Goal: Find specific page/section: Find specific page/section

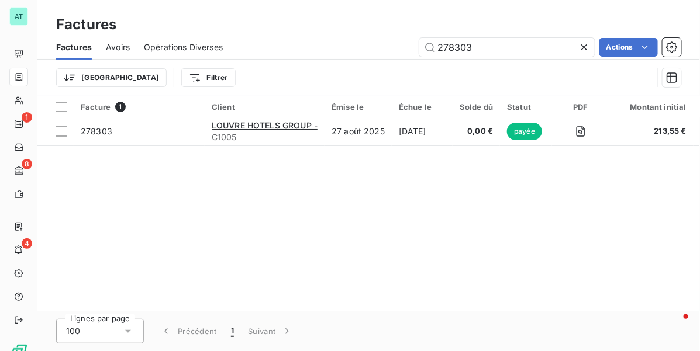
click at [491, 275] on div "Facture 1 Client Émise le Échue le Solde dû Statut PDF Montant initial Délai Re…" at bounding box center [368, 203] width 663 height 215
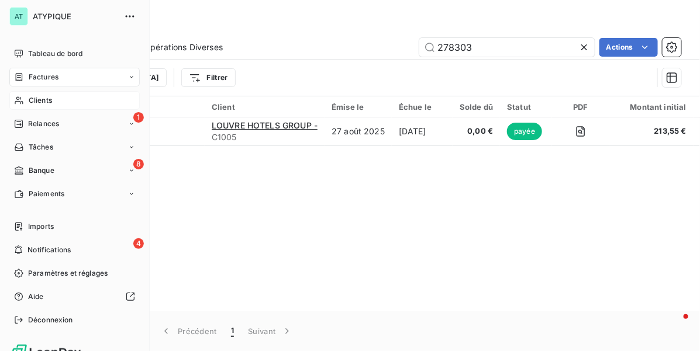
click at [47, 99] on span "Clients" at bounding box center [40, 100] width 23 height 11
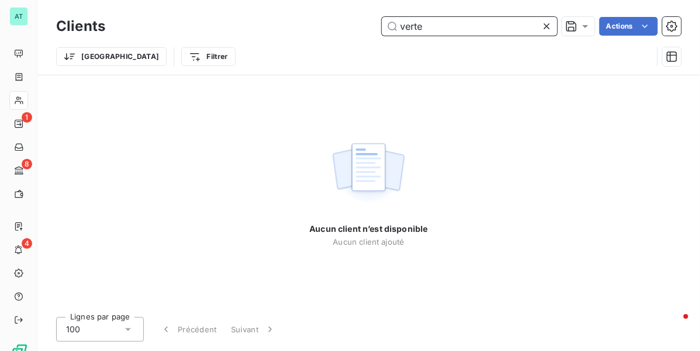
drag, startPoint x: 387, startPoint y: 31, endPoint x: 306, endPoint y: 39, distance: 81.6
click at [314, 36] on div "Clients verte Actions" at bounding box center [368, 26] width 625 height 25
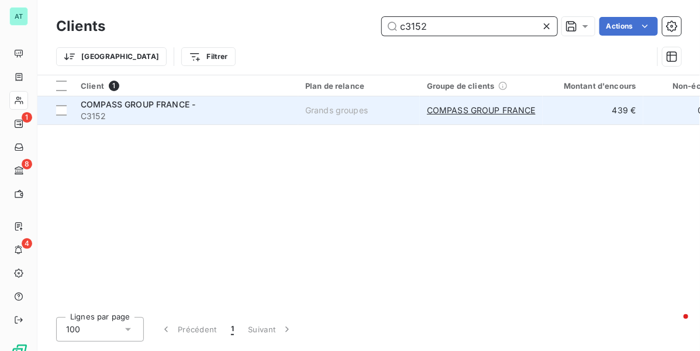
type input "c3152"
click at [178, 115] on span "C3152" at bounding box center [186, 117] width 211 height 12
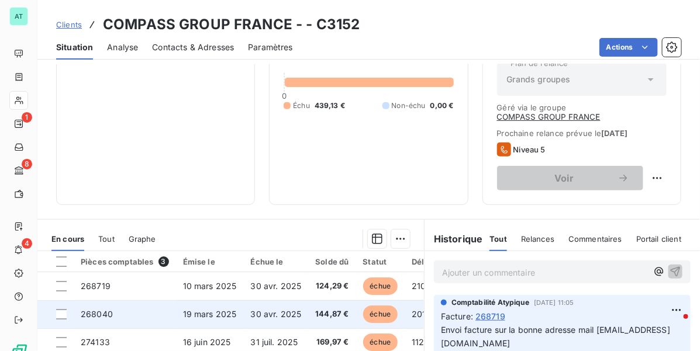
scroll to position [292, 0]
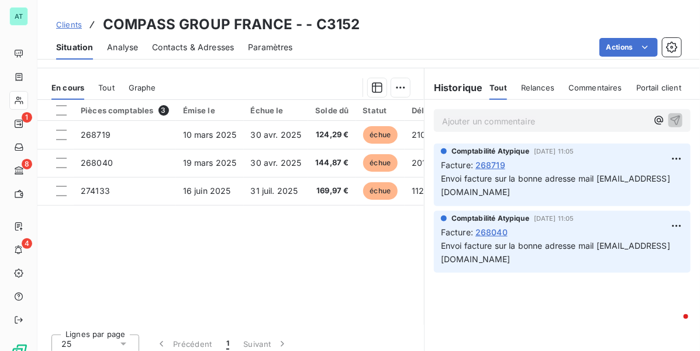
click at [330, 269] on div "Pièces comptables 3 Émise le Échue le Solde dû Statut Délai Retard Tag fracture…" at bounding box center [230, 212] width 387 height 225
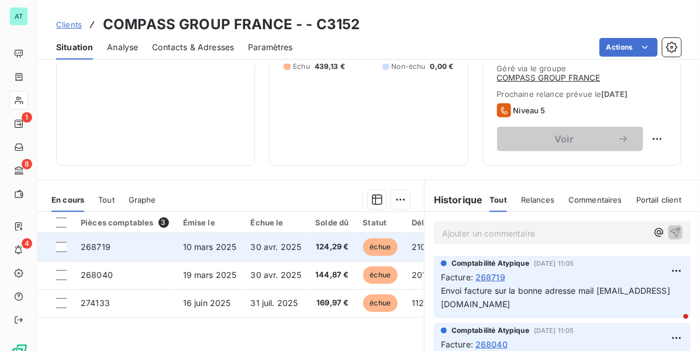
scroll to position [219, 0]
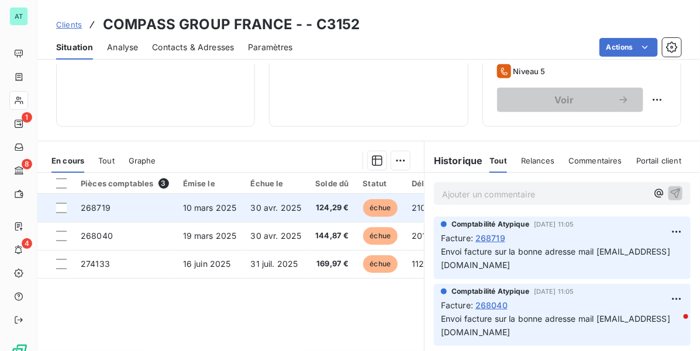
click at [168, 212] on td "268719" at bounding box center [125, 208] width 102 height 28
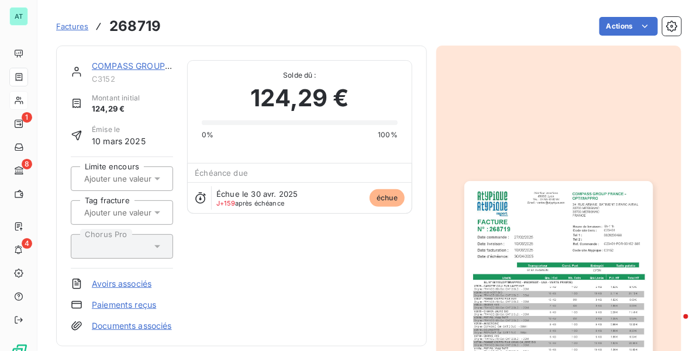
click at [140, 27] on h3 "268719" at bounding box center [134, 26] width 51 height 21
copy h3 "268719"
click at [265, 244] on div "COMPASS GROUP FRANCE - C3152 Montant initial 124,29 € Émise le [DATE] Limite en…" at bounding box center [242, 196] width 342 height 272
click at [133, 63] on link "COMPASS GROUP FRANCE -" at bounding box center [149, 66] width 115 height 10
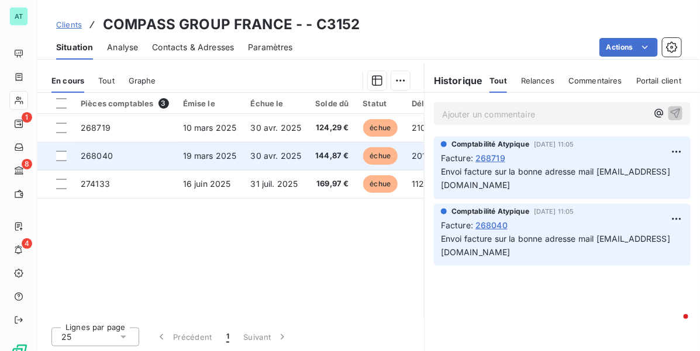
scroll to position [302, 0]
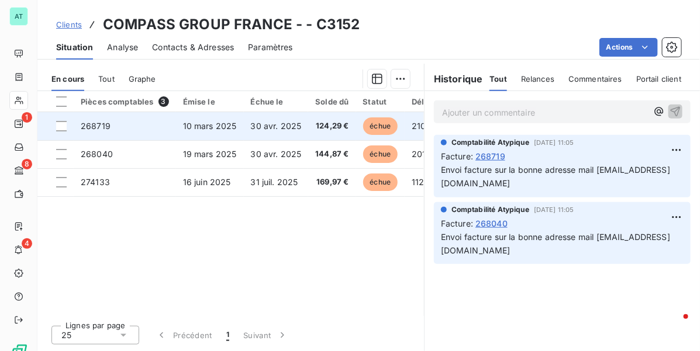
click at [215, 129] on span "10 mars 2025" at bounding box center [210, 126] width 54 height 10
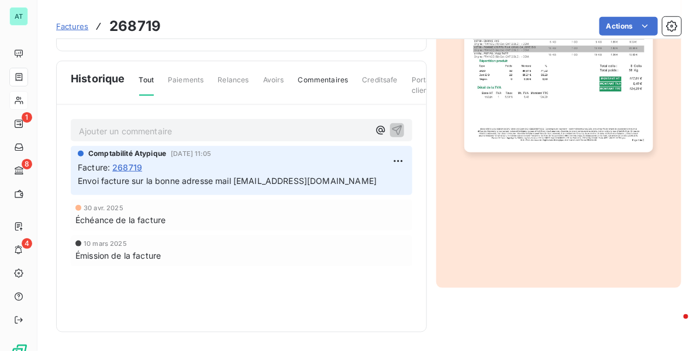
scroll to position [308, 0]
click at [565, 80] on img "button" at bounding box center [558, 19] width 188 height 267
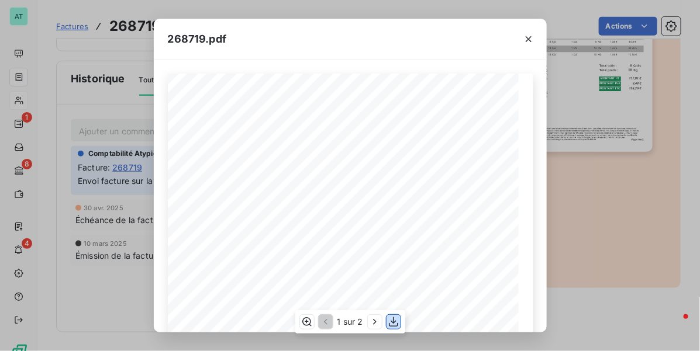
drag, startPoint x: 398, startPoint y: 326, endPoint x: 411, endPoint y: 297, distance: 31.2
click at [398, 326] on icon "button" at bounding box center [394, 322] width 12 height 12
drag, startPoint x: 592, startPoint y: 187, endPoint x: 565, endPoint y: 170, distance: 31.8
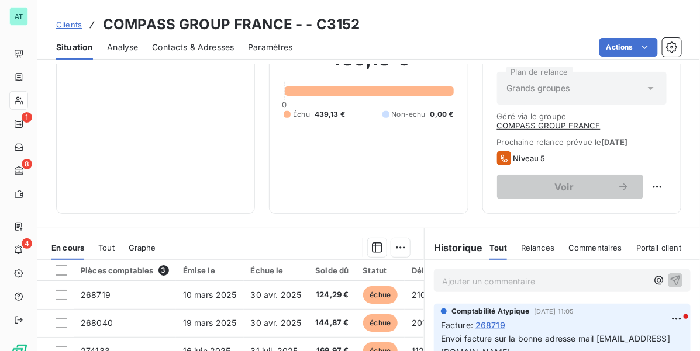
scroll to position [302, 0]
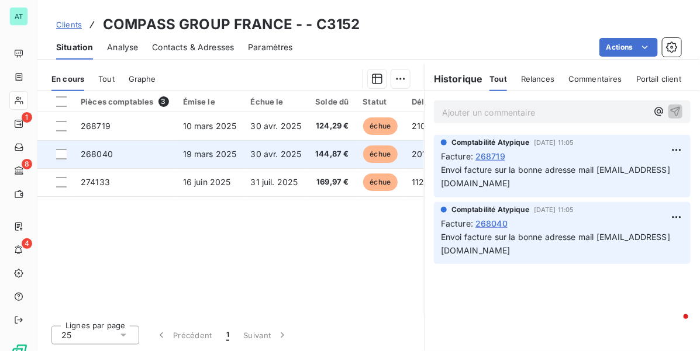
click at [275, 152] on span "30 avr. 2025" at bounding box center [276, 154] width 51 height 10
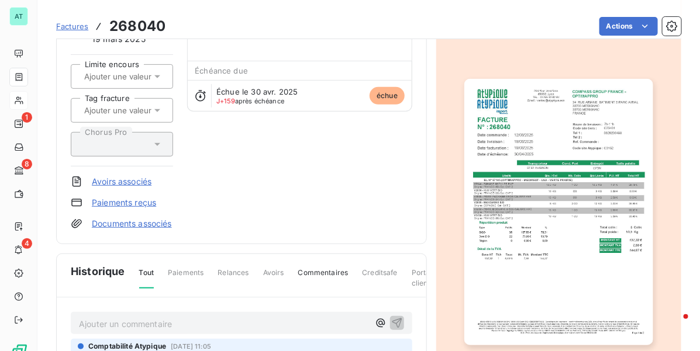
scroll to position [308, 0]
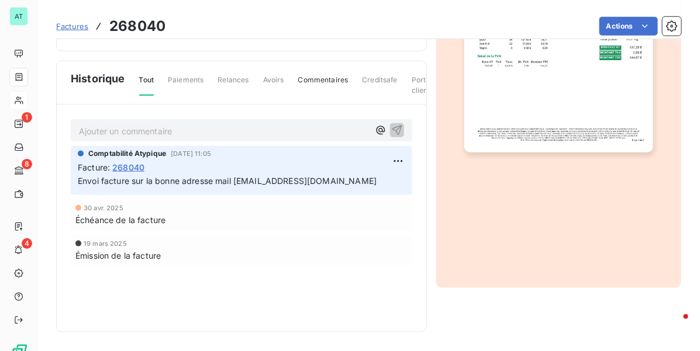
click at [575, 101] on img "button" at bounding box center [558, 19] width 188 height 267
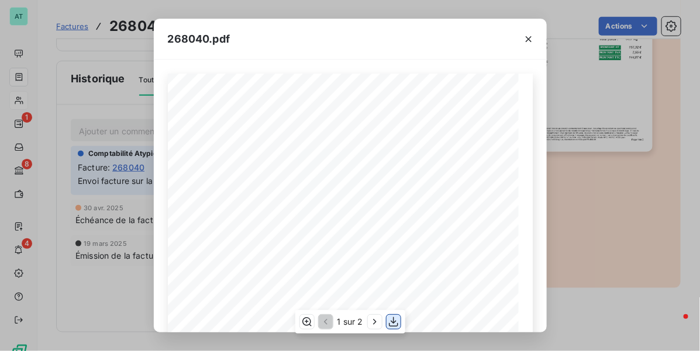
click at [395, 325] on icon "button" at bounding box center [394, 322] width 12 height 12
drag, startPoint x: 557, startPoint y: 192, endPoint x: 522, endPoint y: 183, distance: 36.2
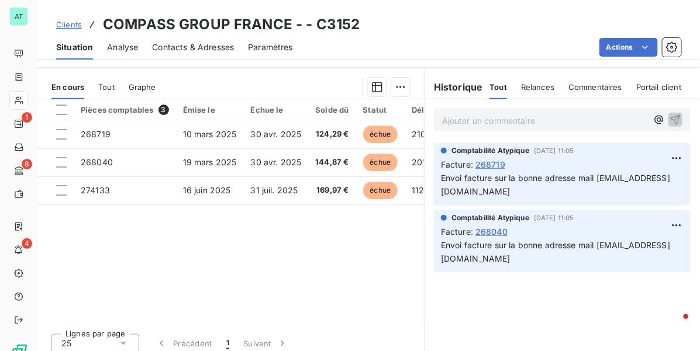
scroll to position [302, 0]
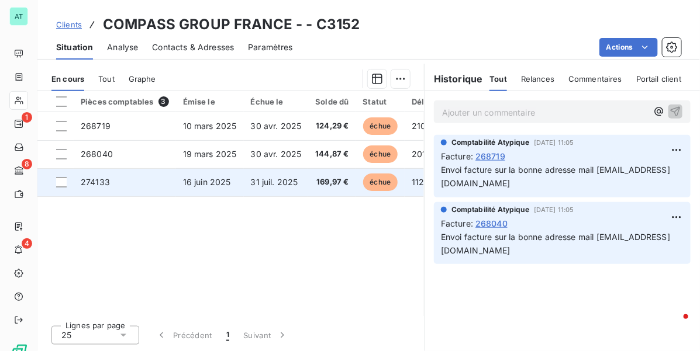
click at [345, 188] on span "169,97 €" at bounding box center [331, 183] width 33 height 12
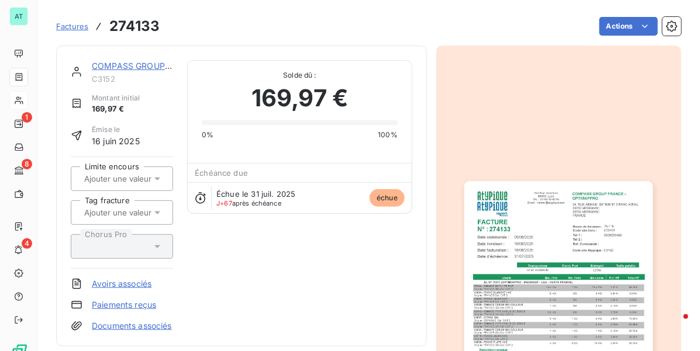
drag, startPoint x: 571, startPoint y: 146, endPoint x: 481, endPoint y: 86, distance: 108.3
click at [566, 150] on div at bounding box center [558, 315] width 245 height 538
drag, startPoint x: 464, startPoint y: 29, endPoint x: 465, endPoint y: 22, distance: 7.1
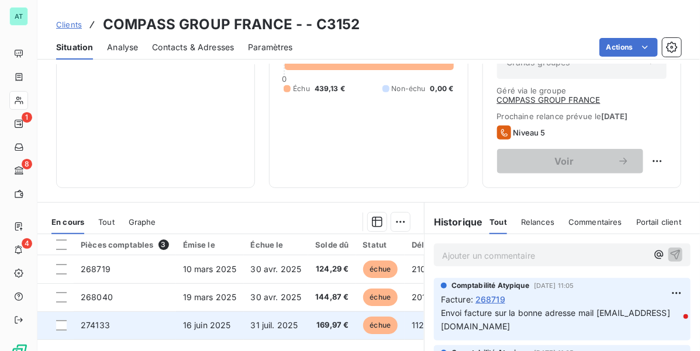
scroll to position [302, 0]
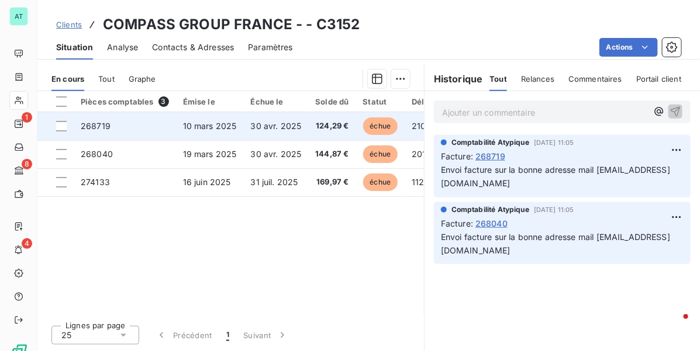
click at [177, 123] on td "10 mars 2025" at bounding box center [210, 126] width 68 height 28
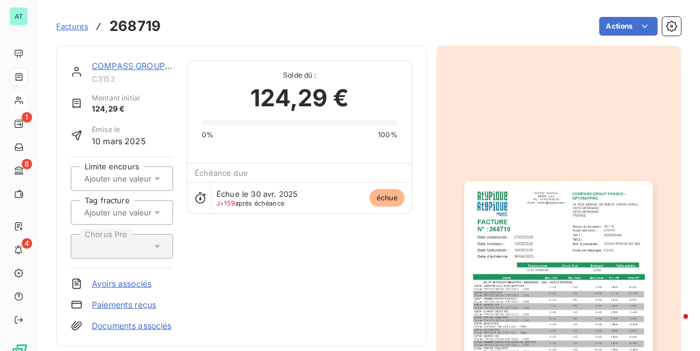
click at [138, 31] on h3 "268719" at bounding box center [134, 26] width 51 height 21
copy h3 "268719"
click at [217, 92] on div "124,29 €" at bounding box center [300, 97] width 196 height 35
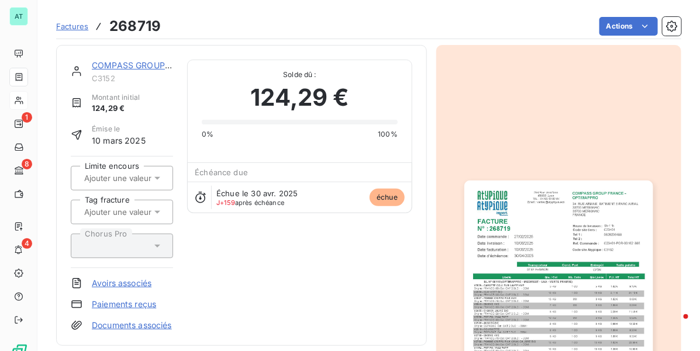
click at [475, 270] on img "button" at bounding box center [558, 314] width 188 height 267
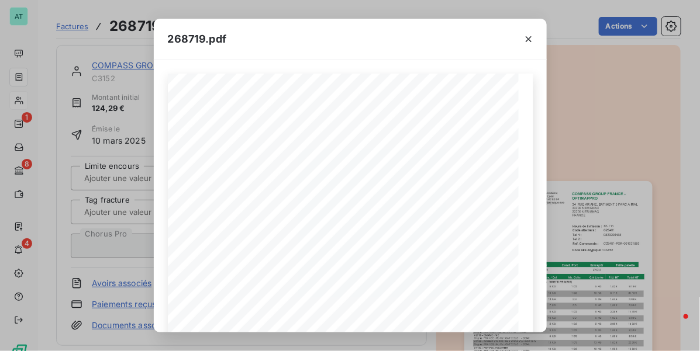
click at [623, 153] on div "268719.pdf COMPASS GROUP FRANCE - OPTIMAPPRO [STREET_ADDRESS] FRANCE FACTURE 26…" at bounding box center [350, 175] width 700 height 351
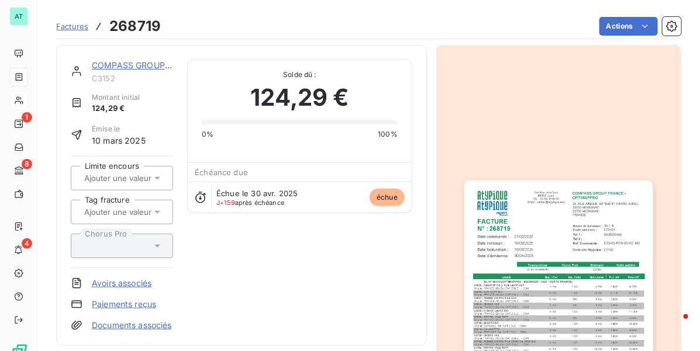
click at [278, 260] on div "COMPASS GROUP FRANCE - C3152 Montant initial 124,29 € Émise le [DATE] Limite en…" at bounding box center [242, 196] width 342 height 272
drag, startPoint x: 250, startPoint y: 235, endPoint x: 240, endPoint y: 227, distance: 12.9
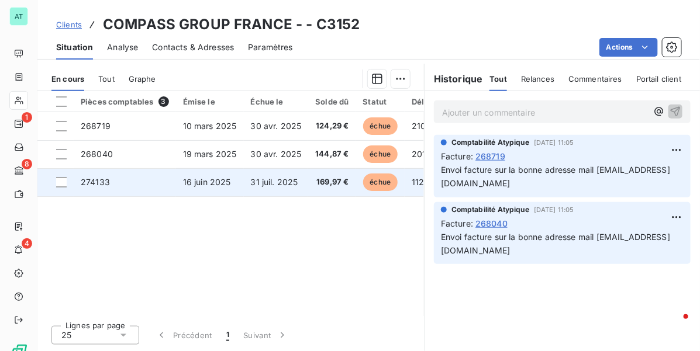
scroll to position [302, 0]
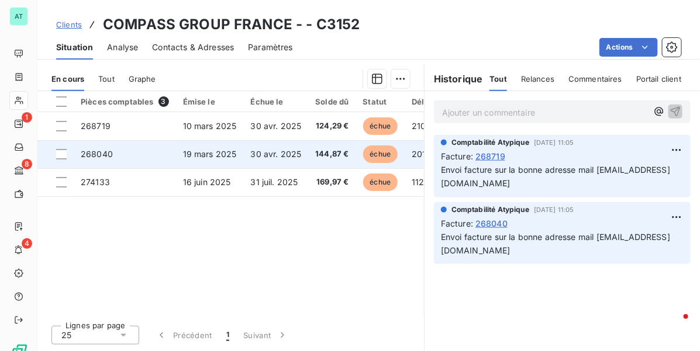
click at [127, 159] on td "268040" at bounding box center [125, 154] width 102 height 28
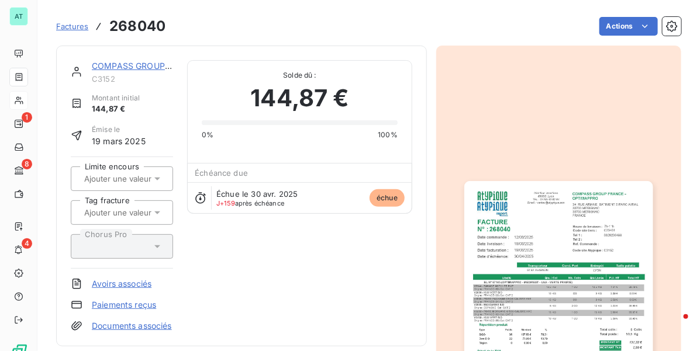
click at [136, 23] on h3 "268040" at bounding box center [137, 26] width 56 height 21
copy h3 "268040"
drag, startPoint x: 453, startPoint y: 252, endPoint x: 451, endPoint y: 263, distance: 11.2
click at [457, 263] on button "button" at bounding box center [558, 314] width 202 height 300
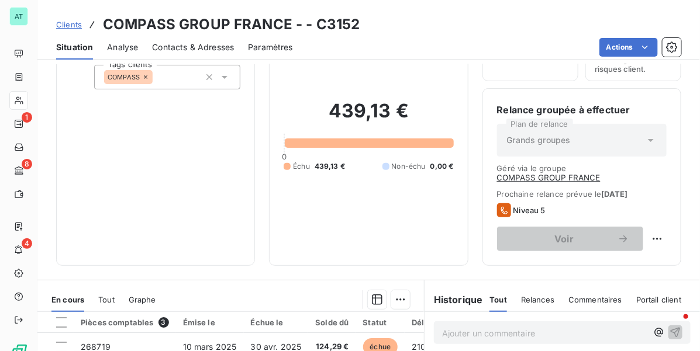
scroll to position [302, 0]
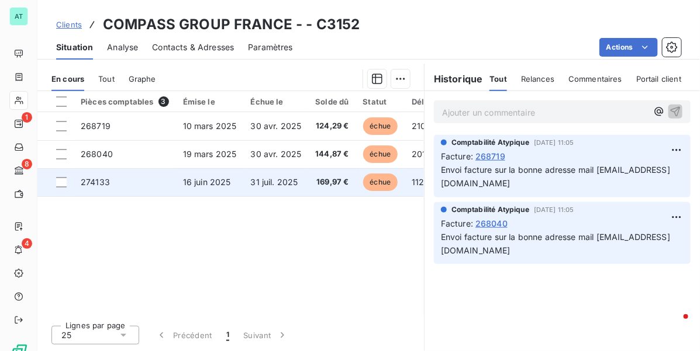
click at [147, 190] on td "274133" at bounding box center [125, 182] width 102 height 28
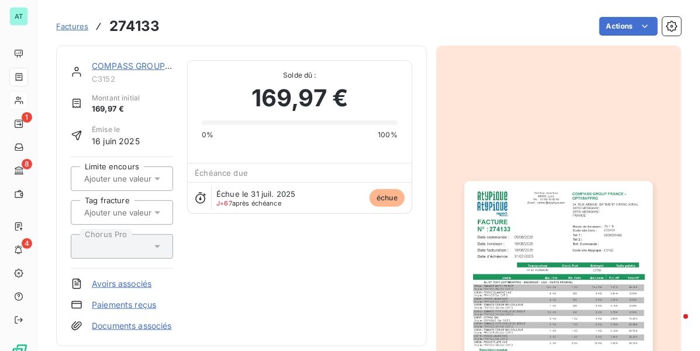
click at [146, 25] on h3 "274133" at bounding box center [134, 26] width 50 height 21
copy h3 "274133"
click at [112, 68] on link "COMPASS GROUP FRANCE -" at bounding box center [149, 66] width 115 height 10
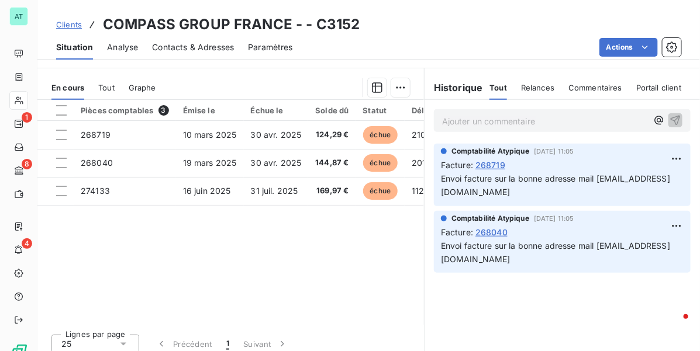
drag, startPoint x: 194, startPoint y: 320, endPoint x: 273, endPoint y: 315, distance: 79.2
click at [273, 315] on div "Pièces comptables 3 Émise le Échue le Solde dû Statut Délai Retard Tag fracture…" at bounding box center [230, 212] width 387 height 225
click at [256, 314] on div "Pièces comptables 3 Émise le Échue le Solde dû Statut Délai Retard Tag fracture…" at bounding box center [230, 212] width 387 height 225
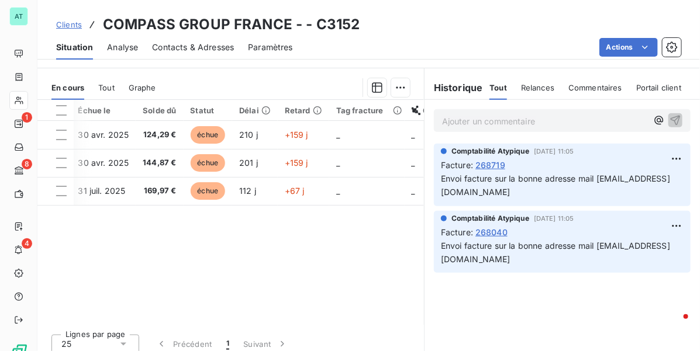
scroll to position [0, 173]
